Goal: Transaction & Acquisition: Book appointment/travel/reservation

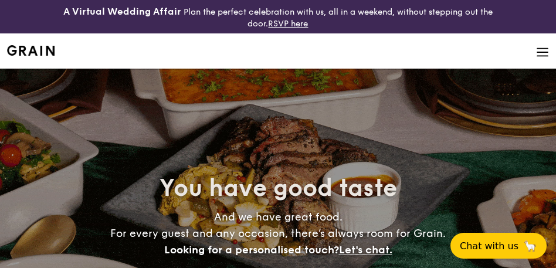
select select
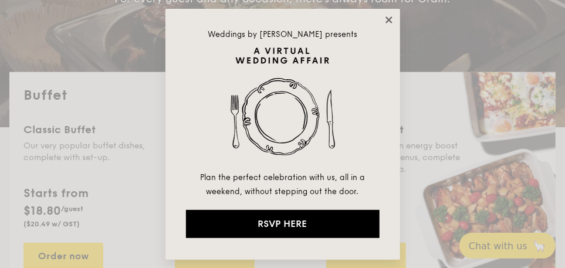
click at [389, 24] on icon at bounding box center [388, 20] width 11 height 11
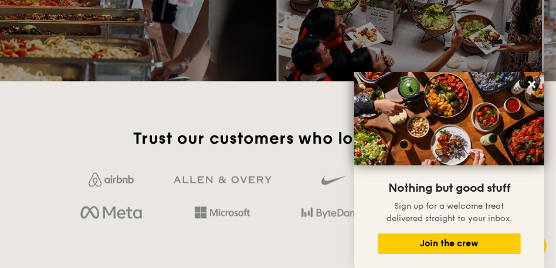
scroll to position [1817, 0]
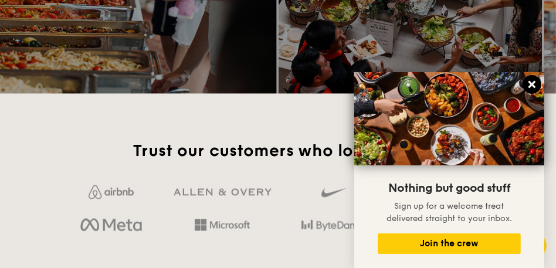
click at [536, 83] on icon at bounding box center [532, 84] width 11 height 11
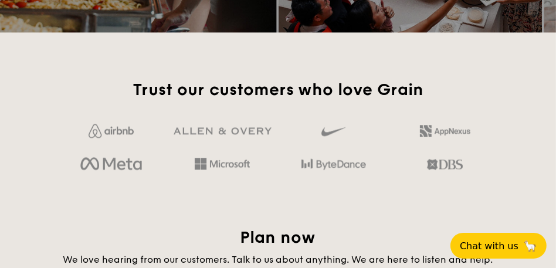
scroll to position [1876, 0]
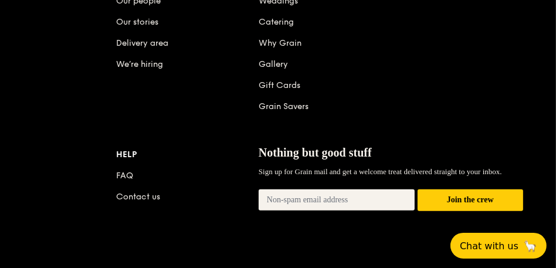
scroll to position [269, 0]
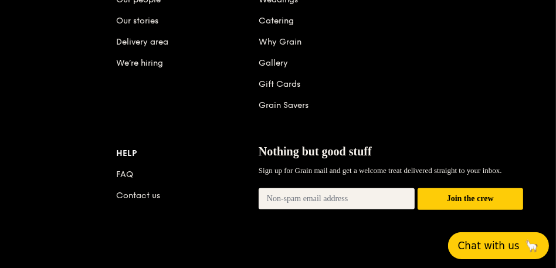
click at [497, 248] on span "Chat with us" at bounding box center [489, 246] width 62 height 12
